Goal: Navigation & Orientation: Go to known website

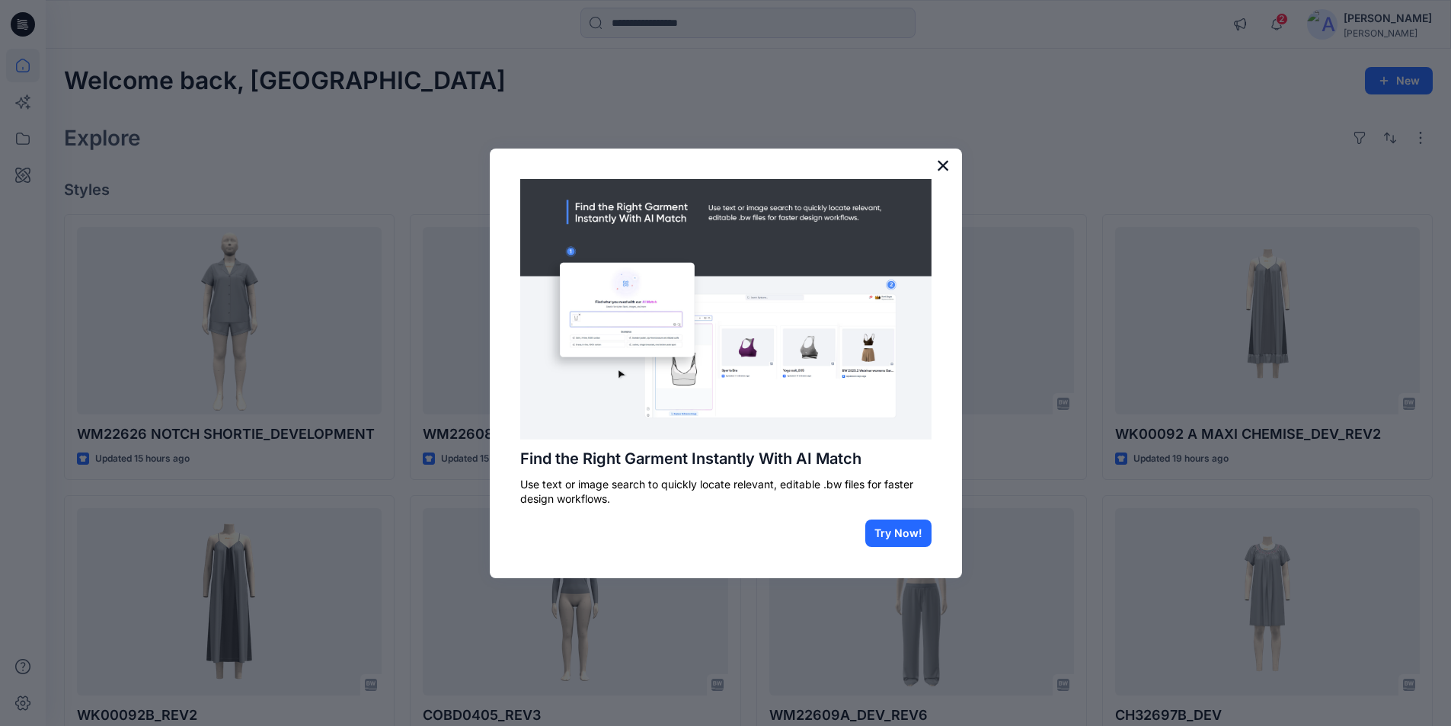
click at [946, 159] on button "×" at bounding box center [943, 165] width 14 height 24
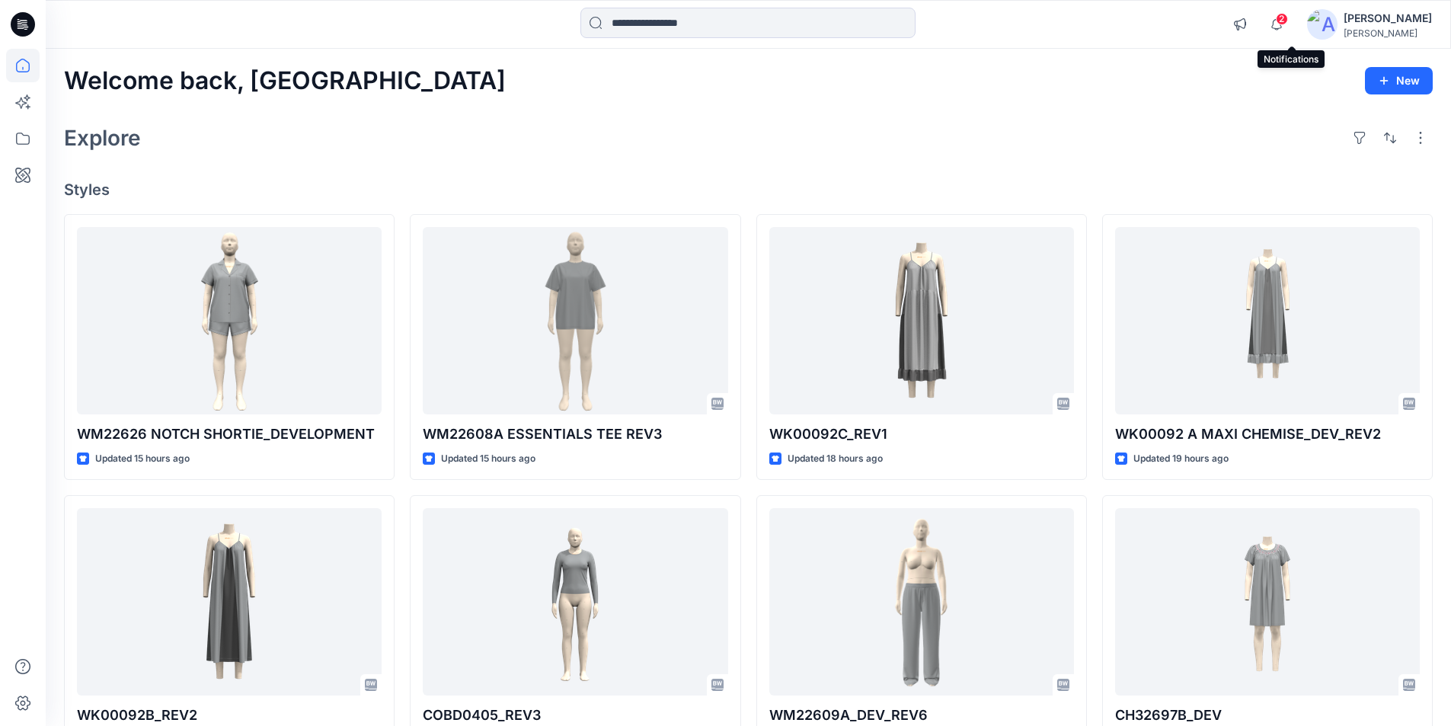
click at [1288, 16] on span "2" at bounding box center [1281, 19] width 12 height 12
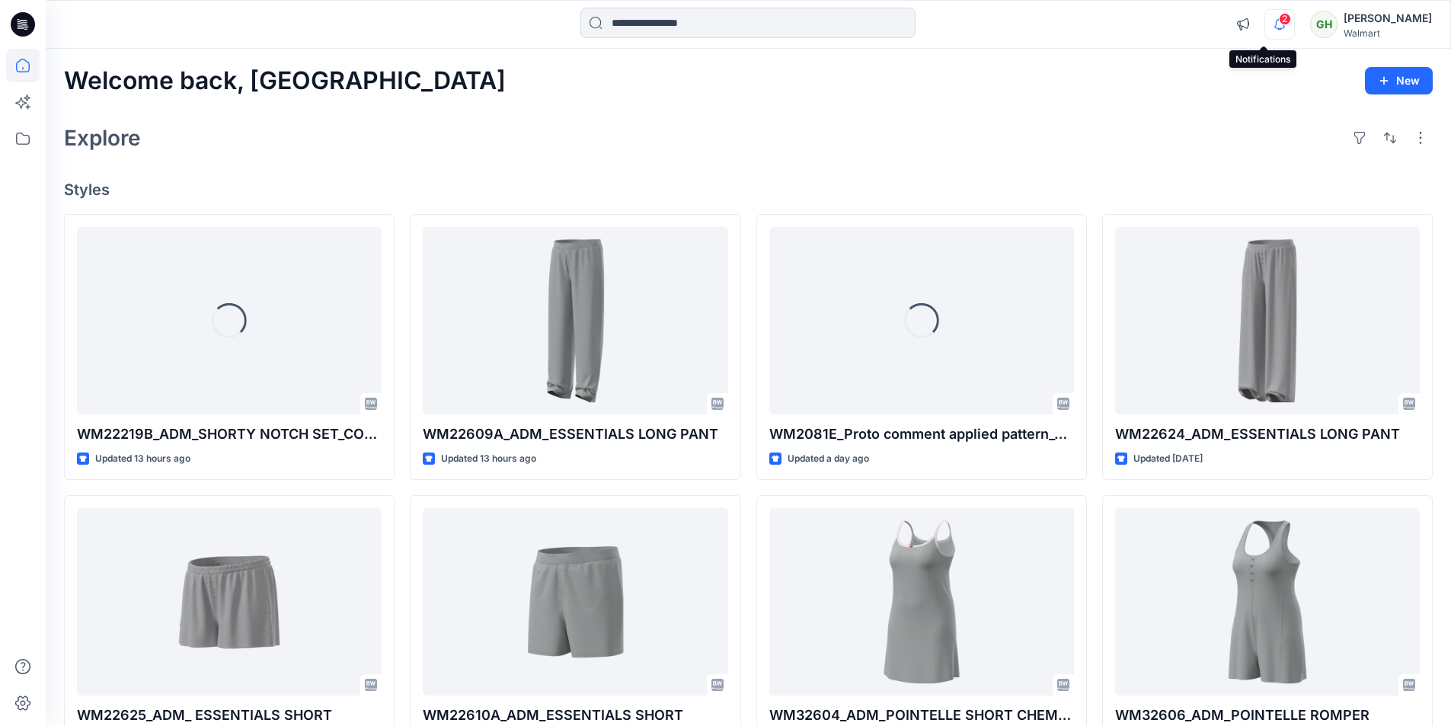
click at [1265, 15] on icon "button" at bounding box center [1279, 24] width 29 height 30
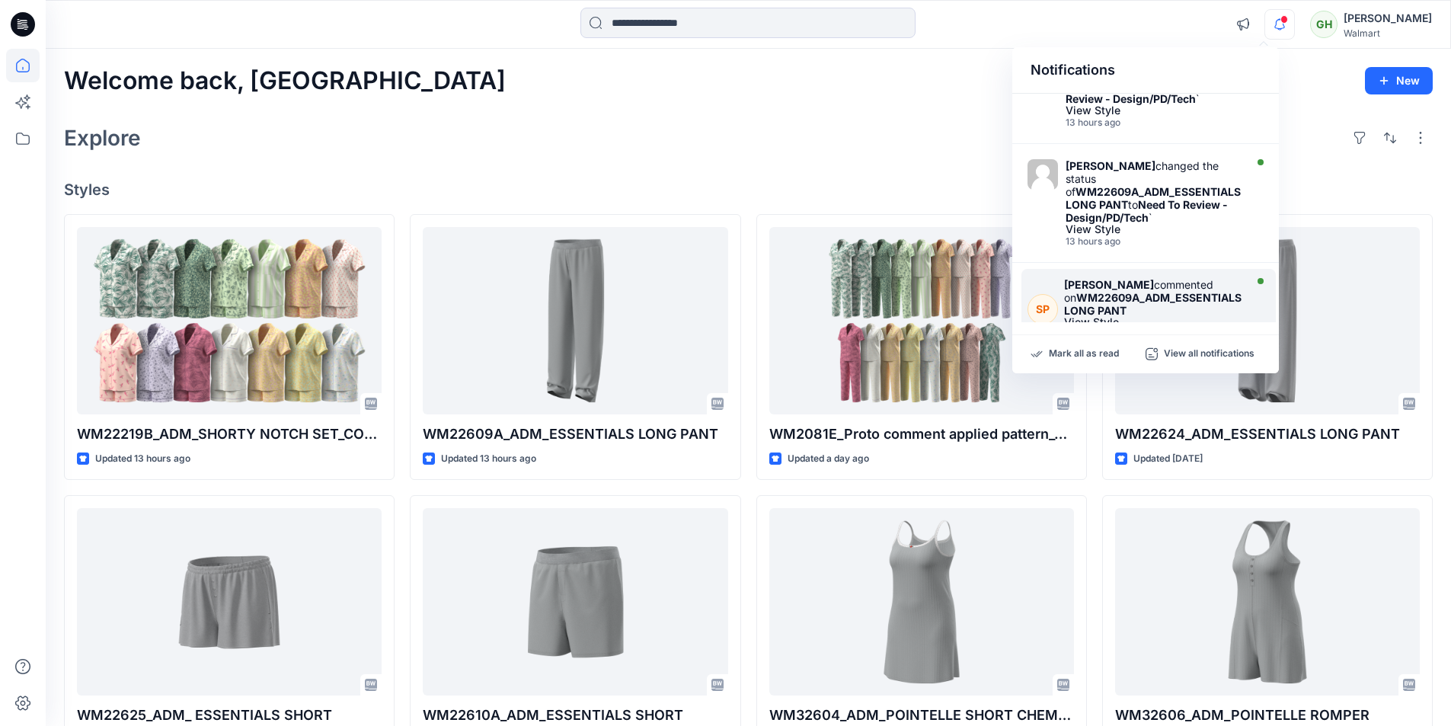
scroll to position [76, 0]
click at [911, 163] on div "Welcome back, Gayan New Explore Styles WM22219B_ADM_SHORTY NOTCH SET_COLORWAY U…" at bounding box center [748, 582] width 1405 height 1066
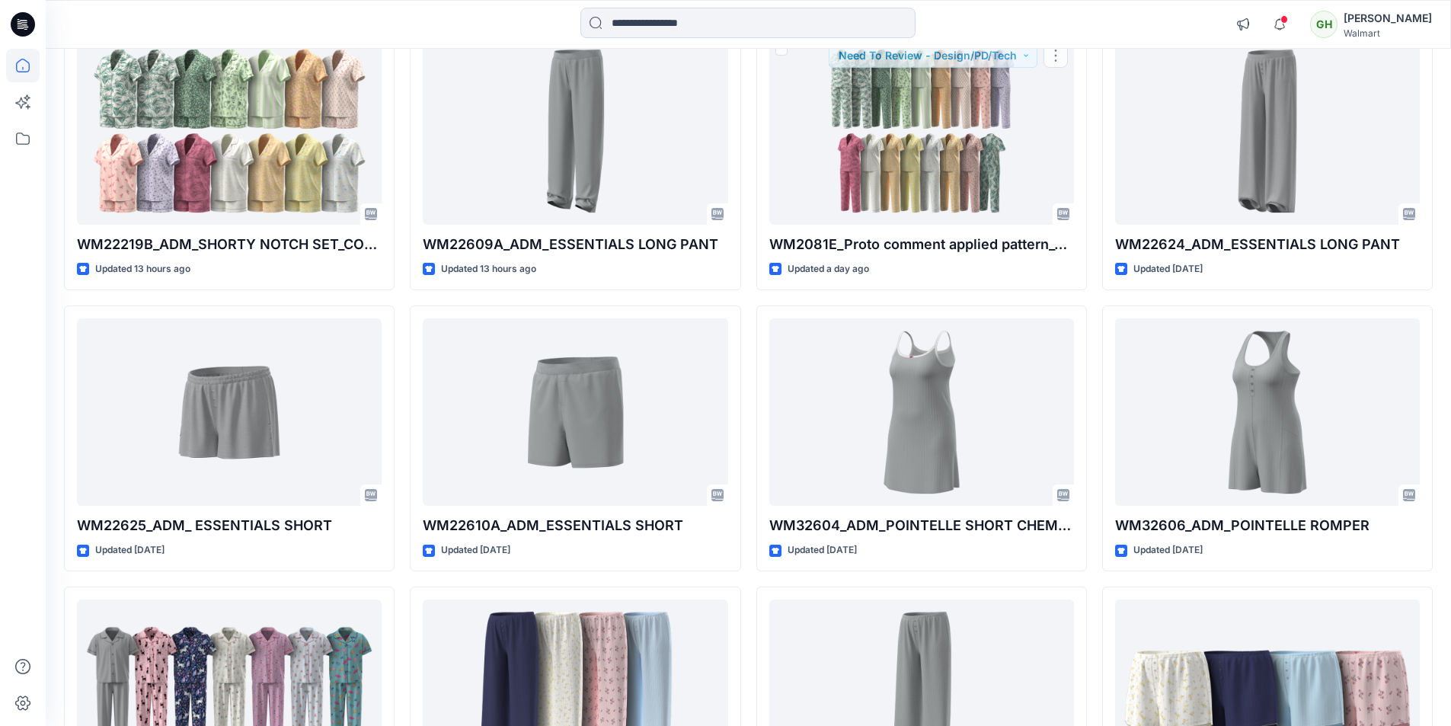
scroll to position [186, 0]
